Goal: Navigation & Orientation: Find specific page/section

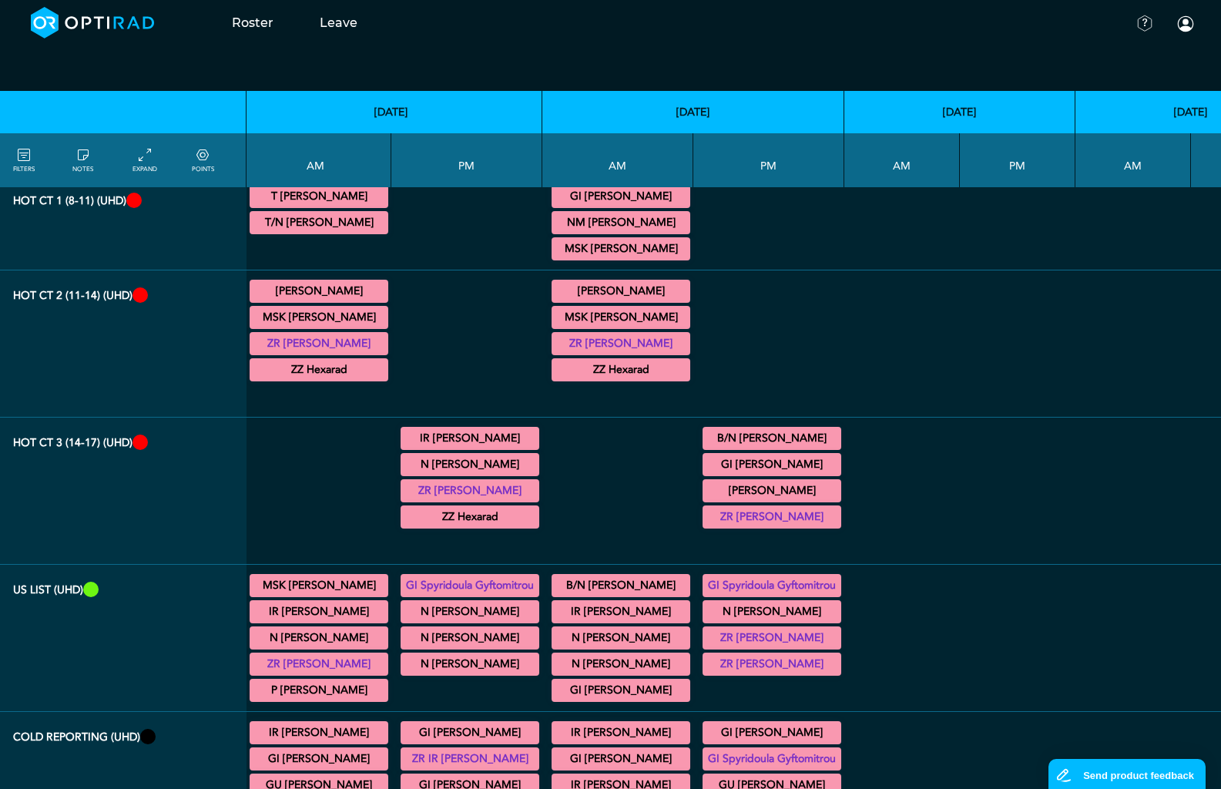
scroll to position [0, 949]
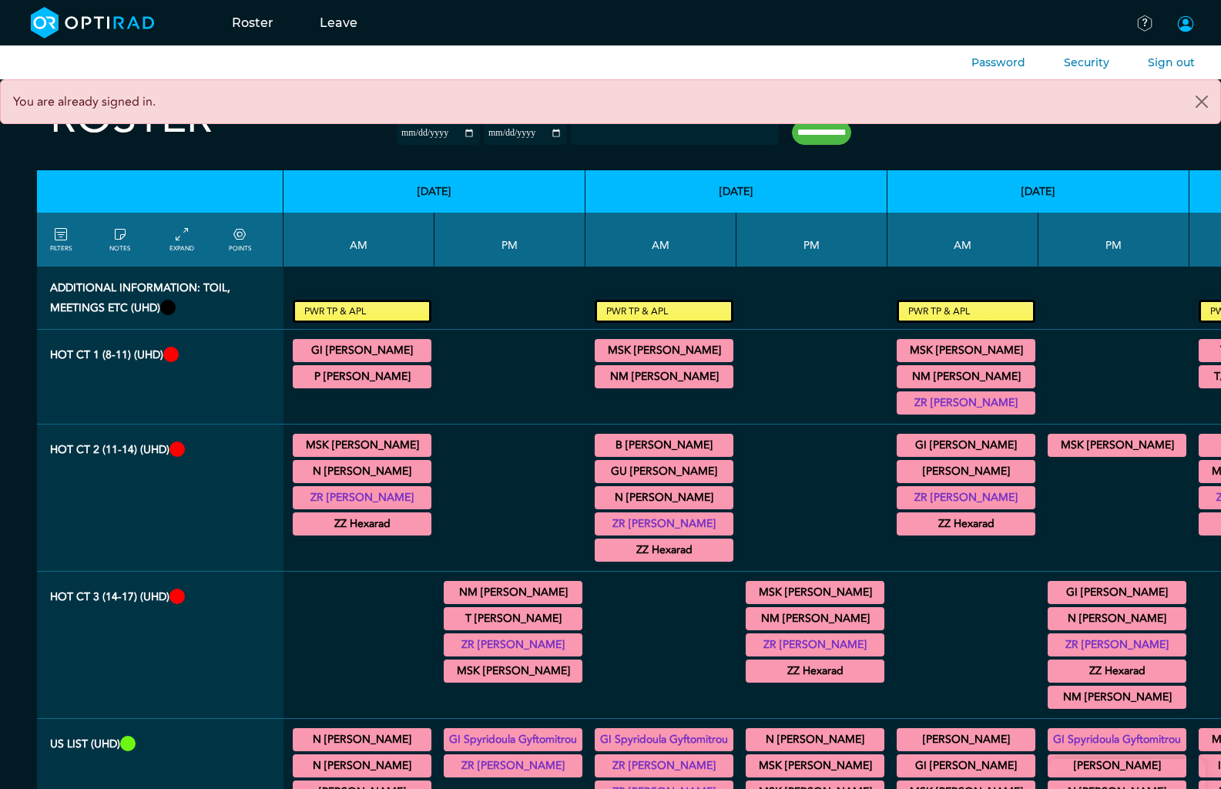
click at [1190, 20] on span at bounding box center [1185, 24] width 18 height 18
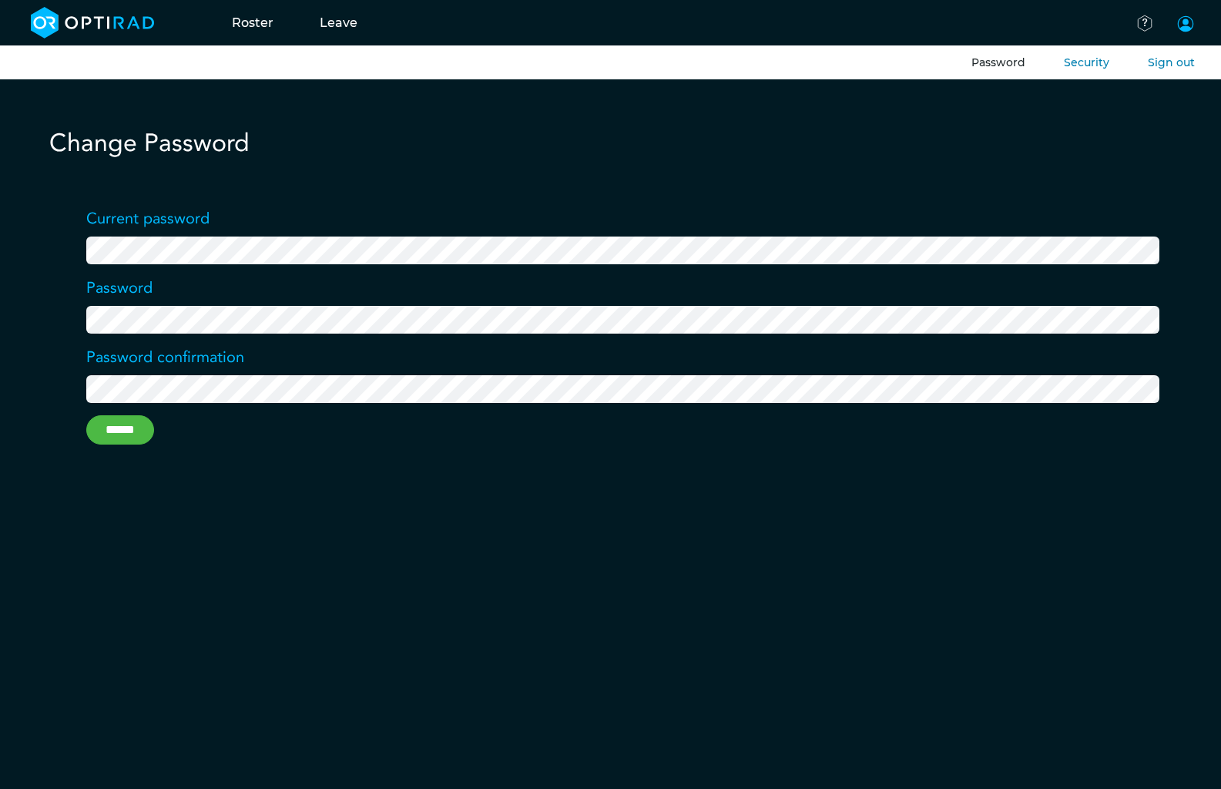
click at [1181, 25] on span at bounding box center [1185, 24] width 18 height 18
click at [331, 22] on link "Leave" at bounding box center [339, 22] width 84 height 61
click at [258, 22] on link "Roster" at bounding box center [253, 22] width 88 height 61
